Goal: Task Accomplishment & Management: Use online tool/utility

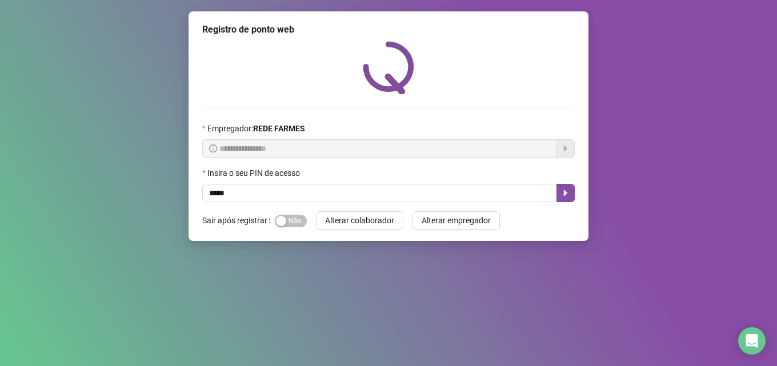
type input "*****"
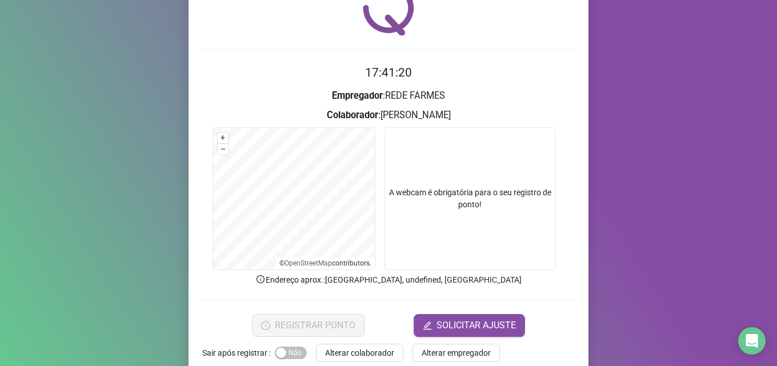
scroll to position [80, 0]
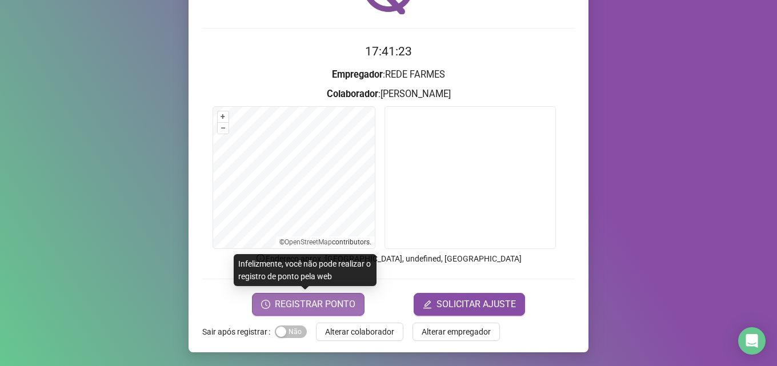
click at [322, 302] on span "REGISTRAR PONTO" at bounding box center [315, 305] width 81 height 14
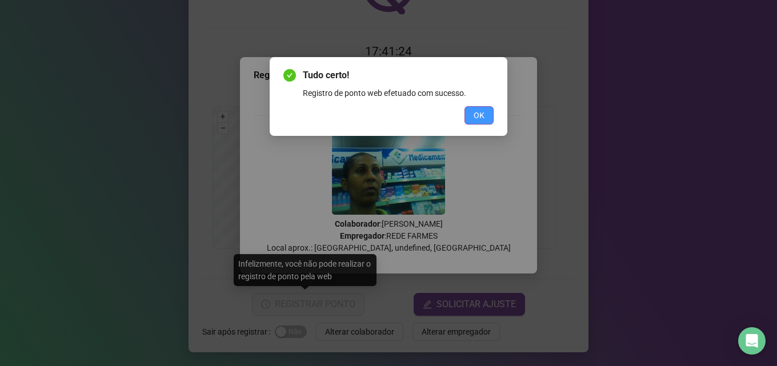
click at [486, 114] on button "OK" at bounding box center [478, 115] width 29 height 18
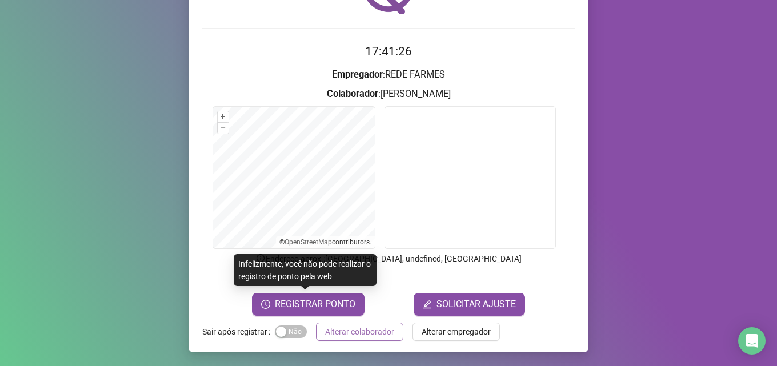
click at [382, 330] on span "Alterar colaborador" at bounding box center [359, 332] width 69 height 13
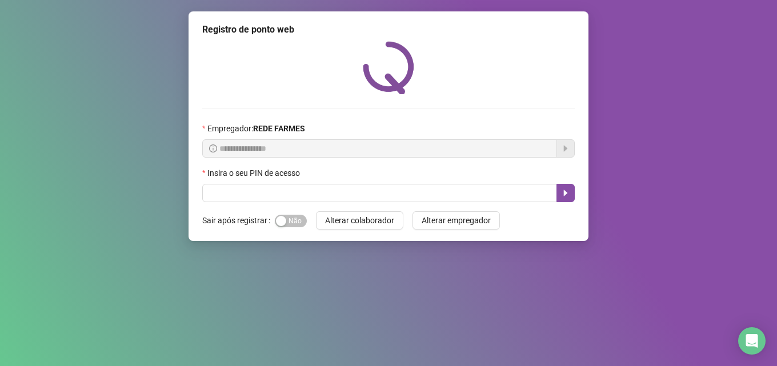
scroll to position [0, 0]
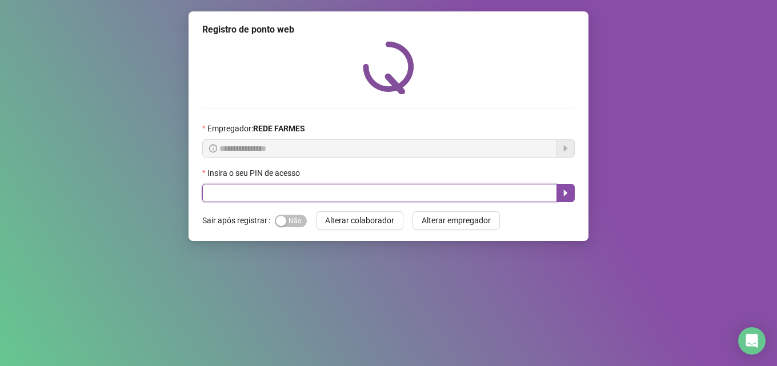
click at [263, 190] on input "text" at bounding box center [379, 193] width 355 height 18
type input "*****"
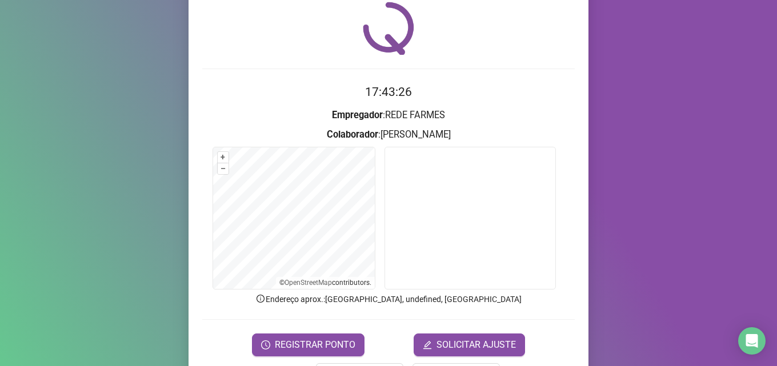
scroll to position [80, 0]
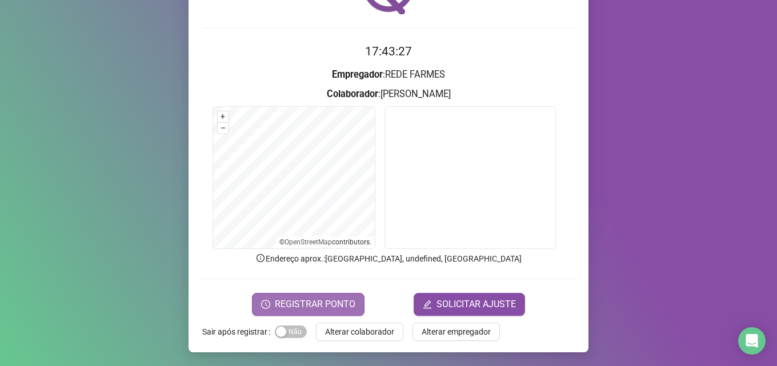
click at [261, 299] on button "REGISTRAR PONTO" at bounding box center [308, 304] width 113 height 23
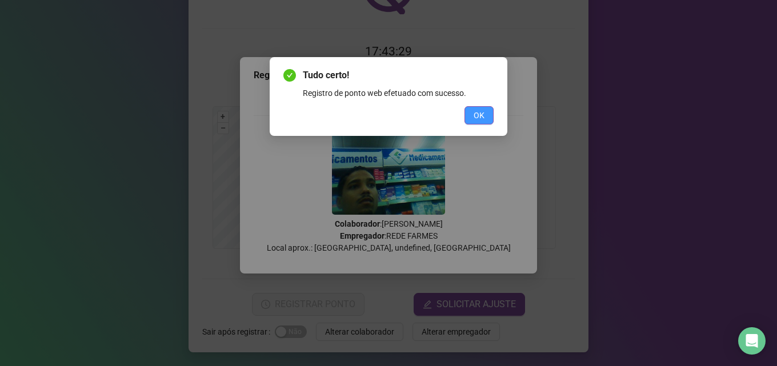
click at [482, 120] on span "OK" at bounding box center [479, 115] width 11 height 13
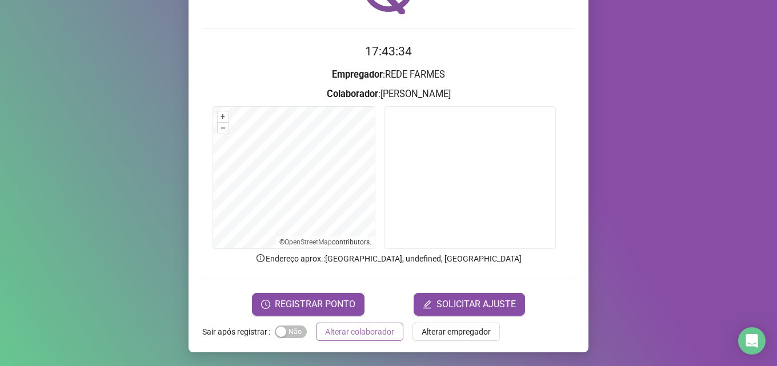
click at [355, 338] on button "Alterar colaborador" at bounding box center [359, 332] width 87 height 18
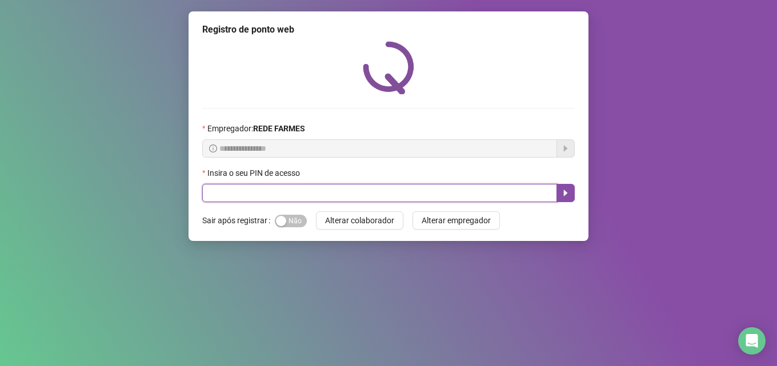
click at [270, 194] on input "text" at bounding box center [379, 193] width 355 height 18
type input "*****"
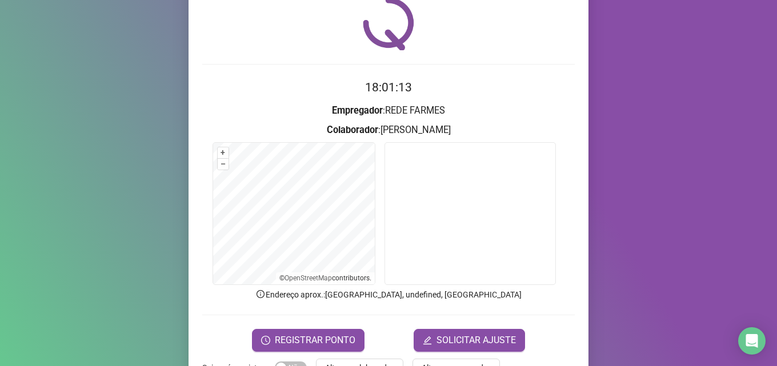
scroll to position [80, 0]
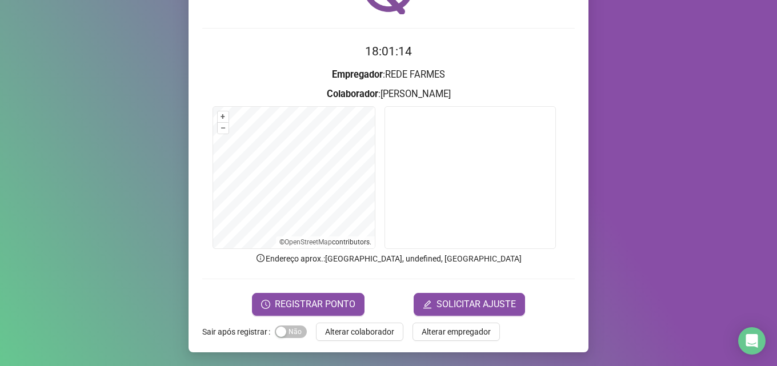
click at [317, 319] on div "Registro de ponto web 18:01:14 Empregador : REDE FARMES Colaborador : [PERSON_N…" at bounding box center [389, 141] width 400 height 421
click at [317, 306] on span "REGISTRAR PONTO" at bounding box center [315, 305] width 81 height 14
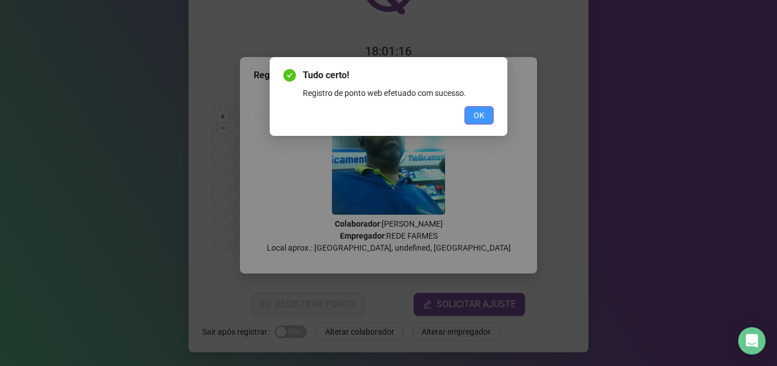
click at [469, 113] on button "OK" at bounding box center [478, 115] width 29 height 18
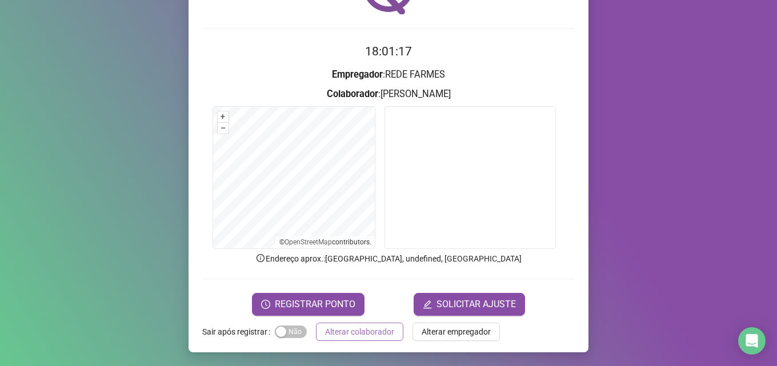
click at [375, 329] on span "Alterar colaborador" at bounding box center [359, 332] width 69 height 13
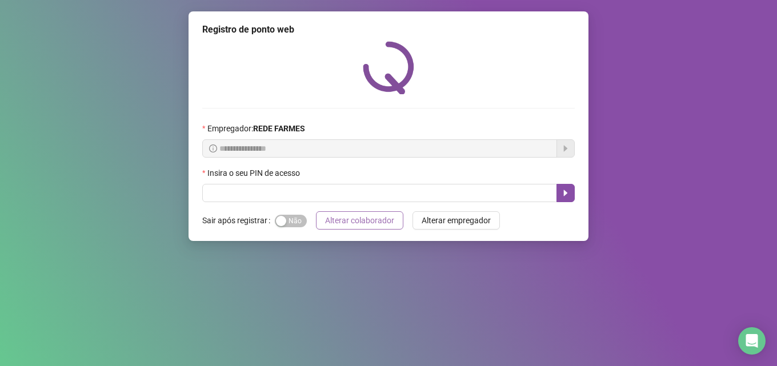
scroll to position [0, 0]
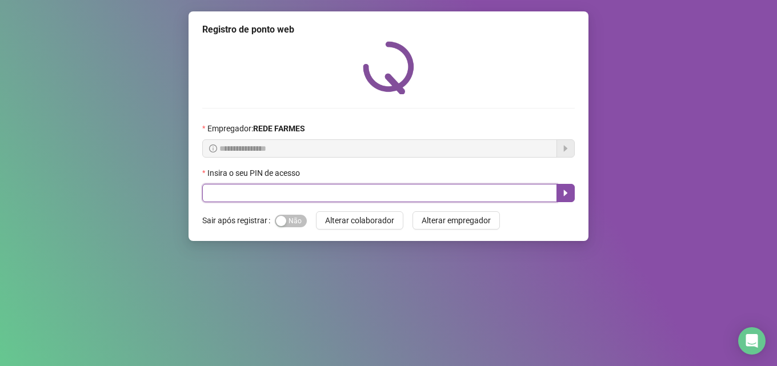
click at [376, 197] on input "text" at bounding box center [379, 193] width 355 height 18
type input "*****"
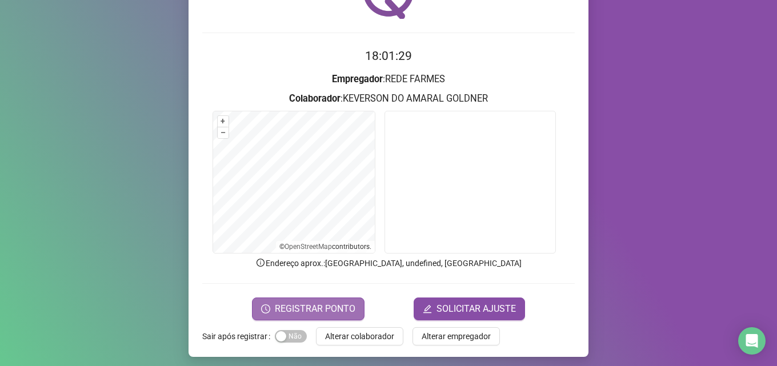
scroll to position [80, 0]
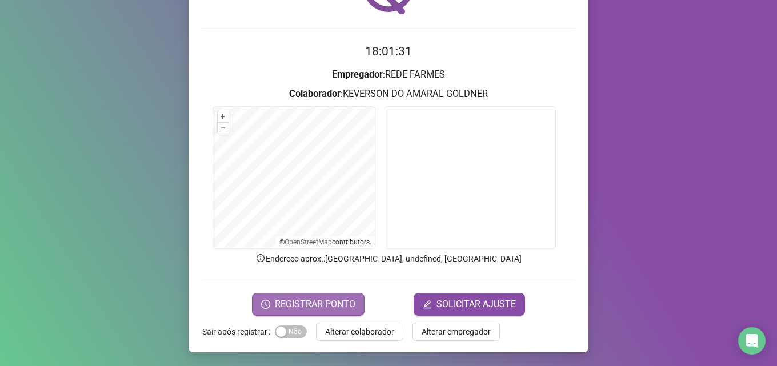
click at [314, 301] on span "REGISTRAR PONTO" at bounding box center [315, 305] width 81 height 14
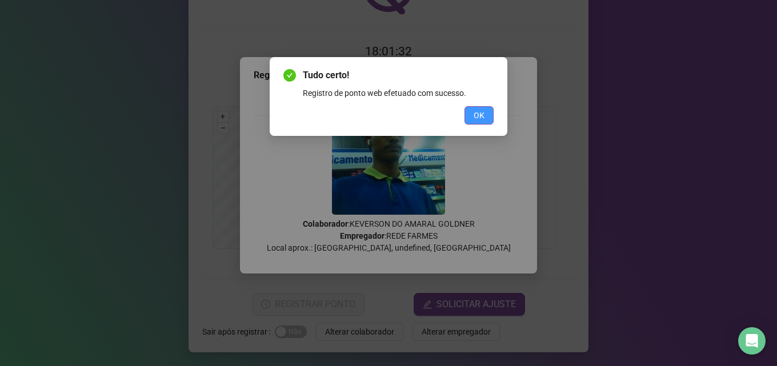
click at [473, 110] on button "OK" at bounding box center [478, 115] width 29 height 18
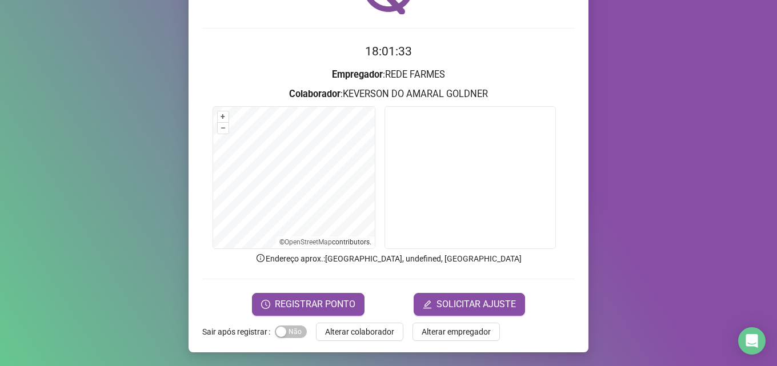
click at [377, 333] on span "Alterar colaborador" at bounding box center [359, 332] width 69 height 13
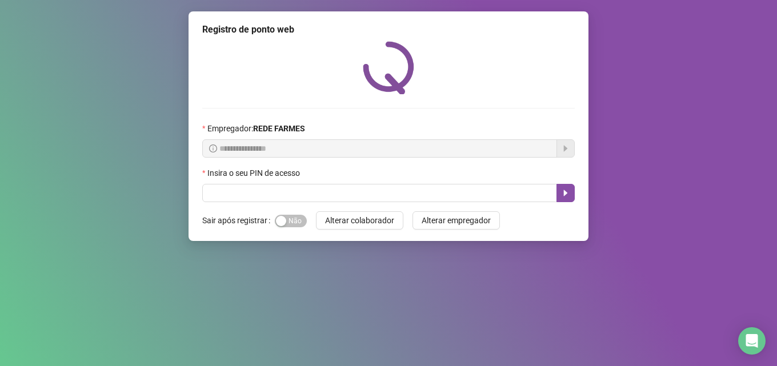
scroll to position [0, 0]
